Goal: Check status: Check status

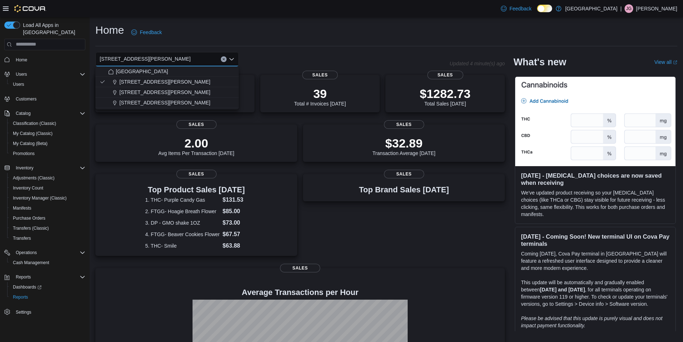
click at [328, 50] on div "Home Feedback 1165 McNutt Road Combo box. Selected. 1165 McNutt Road. Press Bac…" at bounding box center [387, 219] width 594 height 405
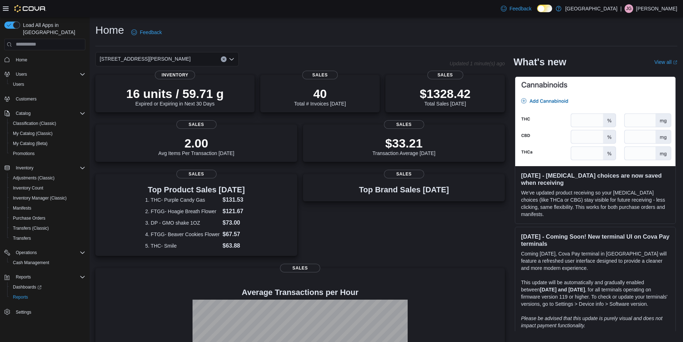
click at [230, 59] on icon "Open list of options" at bounding box center [232, 59] width 6 height 6
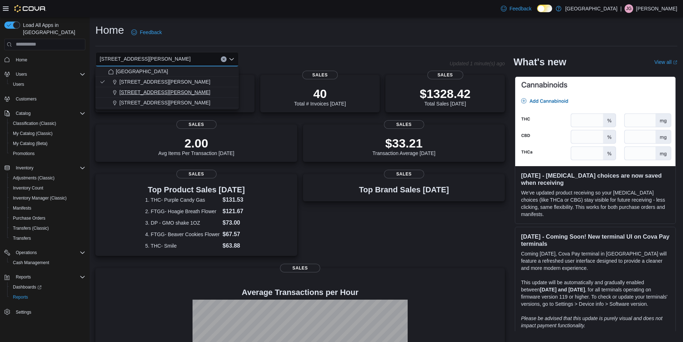
click at [155, 90] on span "200 South Solano Drive" at bounding box center [164, 92] width 91 height 7
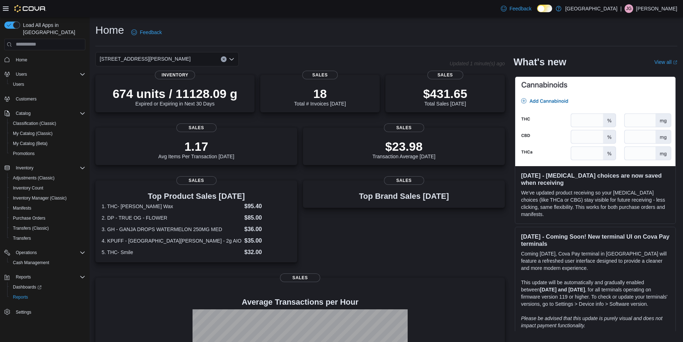
click at [224, 58] on icon "Clear input" at bounding box center [223, 59] width 3 height 3
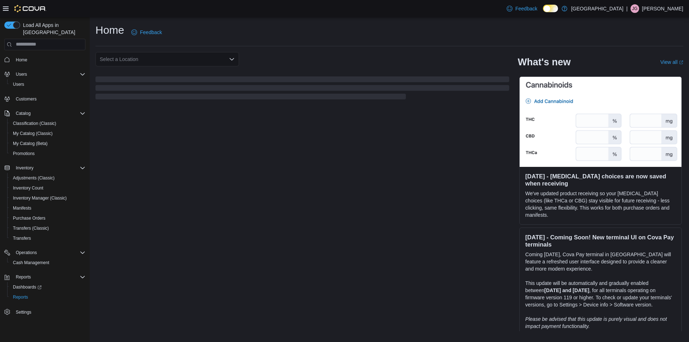
click at [435, 35] on div "Home Feedback" at bounding box center [389, 32] width 588 height 19
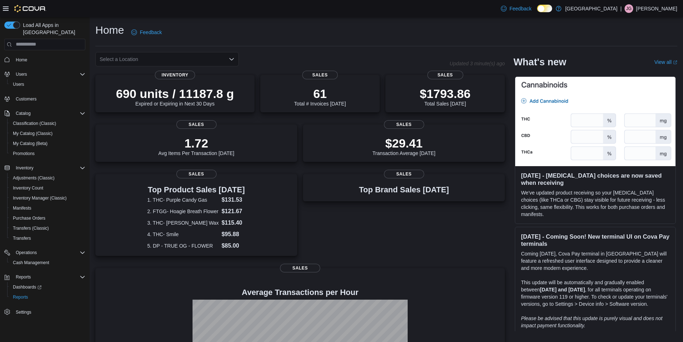
click at [231, 60] on icon "Open list of options" at bounding box center [232, 59] width 4 height 2
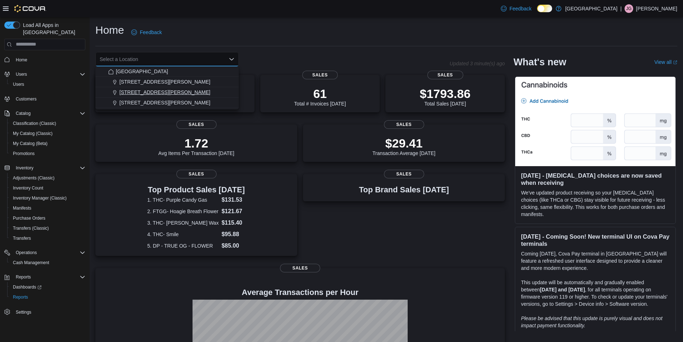
click at [171, 95] on span "200 South Solano Drive" at bounding box center [164, 92] width 91 height 7
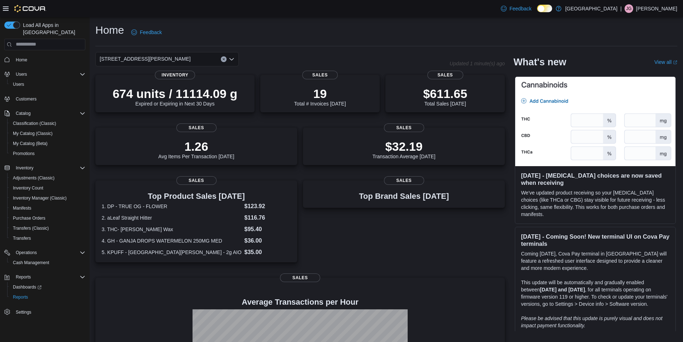
click at [230, 58] on icon "Open list of options" at bounding box center [232, 59] width 4 height 2
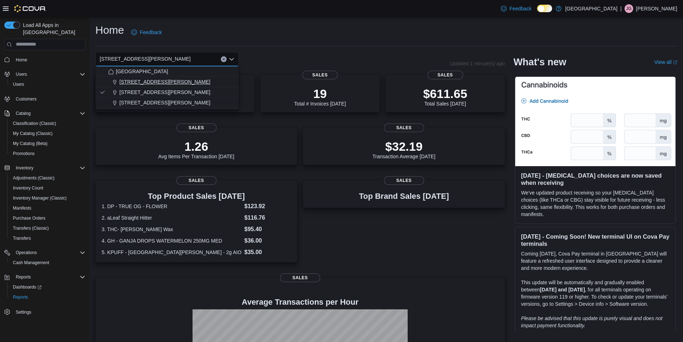
click at [148, 83] on span "[STREET_ADDRESS][PERSON_NAME]" at bounding box center [164, 81] width 91 height 7
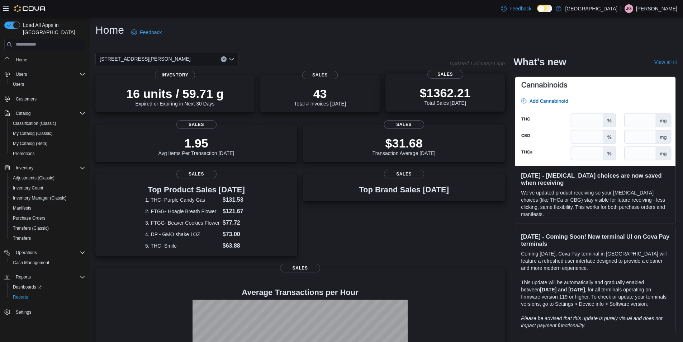
click at [464, 94] on p "$1362.21" at bounding box center [445, 93] width 51 height 14
